Goal: Download file/media

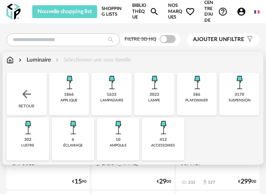
click at [241, 93] on div "3170" at bounding box center [240, 94] width 10 height 5
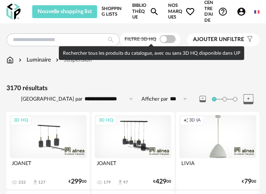
click at [164, 37] on span at bounding box center [168, 39] width 16 height 8
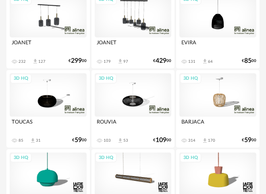
scroll to position [116, 0]
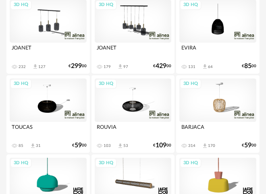
click at [216, 103] on div "3D HQ" at bounding box center [217, 100] width 77 height 43
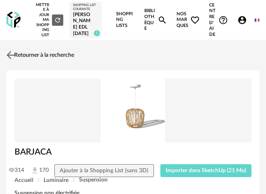
click at [7, 61] on img at bounding box center [11, 56] width 12 height 12
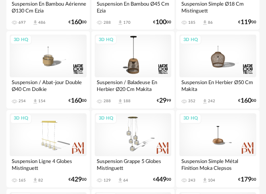
scroll to position [725, 0]
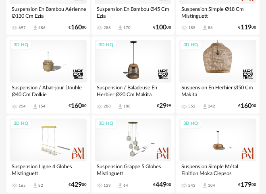
click at [214, 74] on div "3D HQ" at bounding box center [217, 61] width 77 height 43
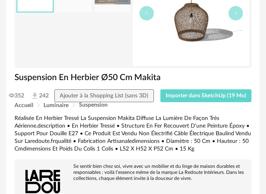
scroll to position [125, 0]
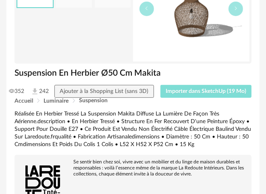
click at [204, 94] on span "Importer dans SketchUp (19 Mo)" at bounding box center [206, 92] width 81 height 6
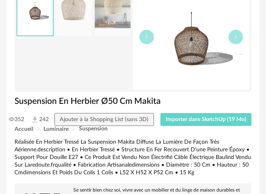
scroll to position [103, 0]
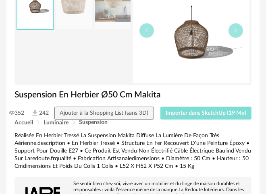
click at [205, 116] on span "Importer dans SketchUp (19 Mo)" at bounding box center [206, 113] width 81 height 6
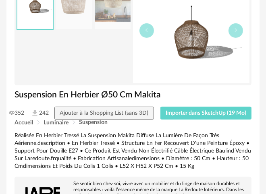
click at [115, 21] on img at bounding box center [113, 3] width 36 height 51
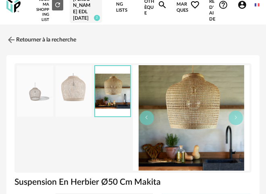
scroll to position [56, 0]
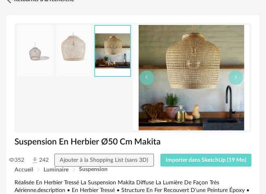
click at [60, 8] on link "Retourner à la recherche" at bounding box center [39, 0] width 70 height 18
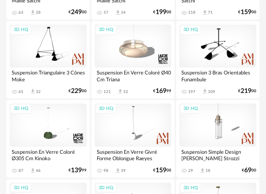
scroll to position [497, 0]
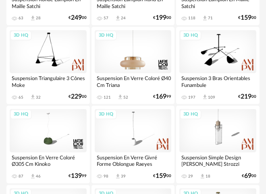
click at [135, 73] on div "3D HQ" at bounding box center [133, 51] width 77 height 43
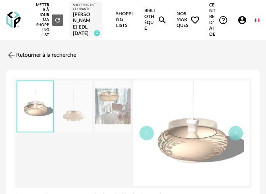
click at [112, 118] on img at bounding box center [113, 106] width 36 height 51
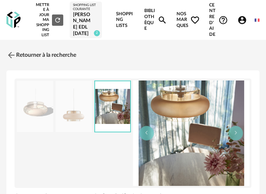
click at [70, 122] on img at bounding box center [74, 106] width 36 height 51
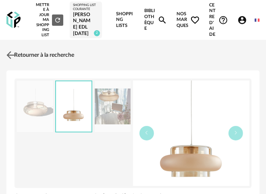
click at [22, 64] on link "Retourner à la recherche" at bounding box center [39, 55] width 70 height 18
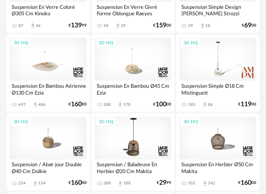
scroll to position [642, 0]
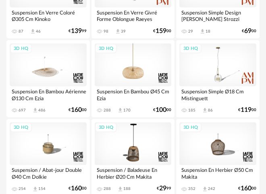
click at [129, 85] on div "3D HQ" at bounding box center [133, 65] width 77 height 43
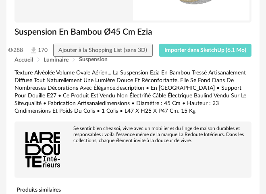
scroll to position [167, 0]
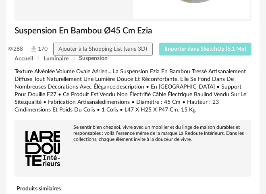
click at [212, 52] on span "Importer dans SketchUp (6,1 Mo)" at bounding box center [205, 49] width 82 height 6
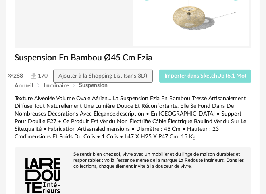
scroll to position [127, 0]
